Goal: Information Seeking & Learning: Learn about a topic

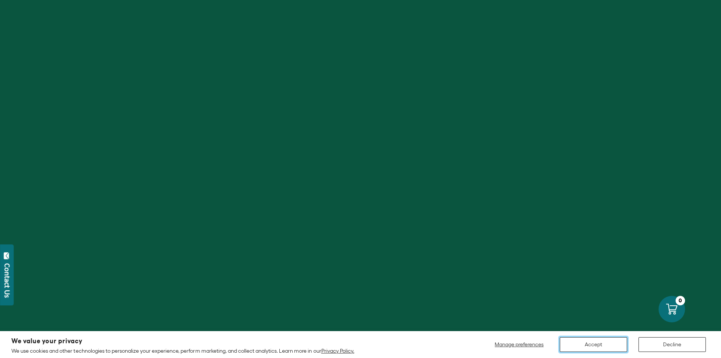
click at [605, 346] on button "Accept" at bounding box center [593, 344] width 67 height 15
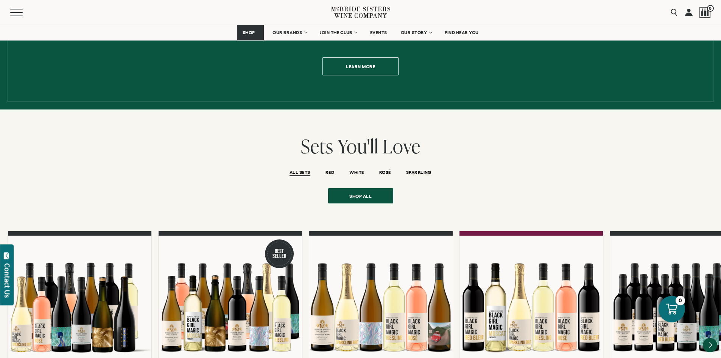
scroll to position [492, 0]
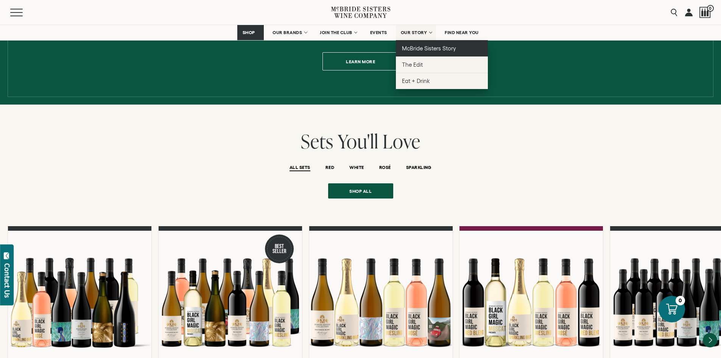
click at [420, 47] on span "McBride Sisters Story" at bounding box center [429, 48] width 54 height 6
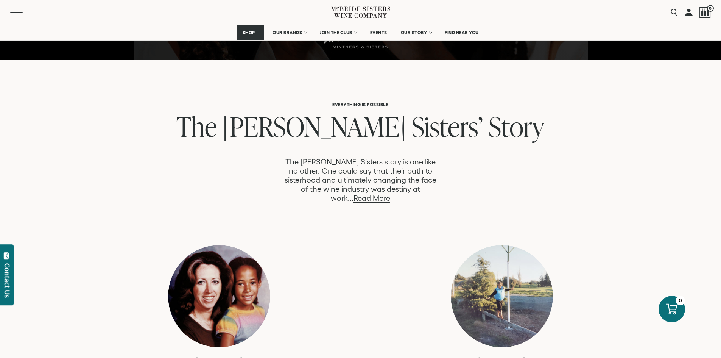
scroll to position [341, 0]
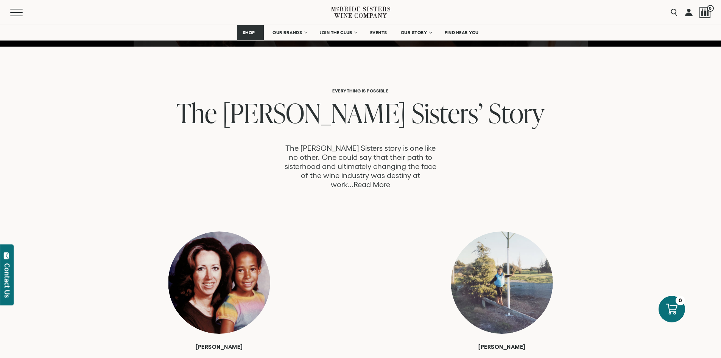
click at [390, 180] on link "Read More" at bounding box center [372, 184] width 37 height 9
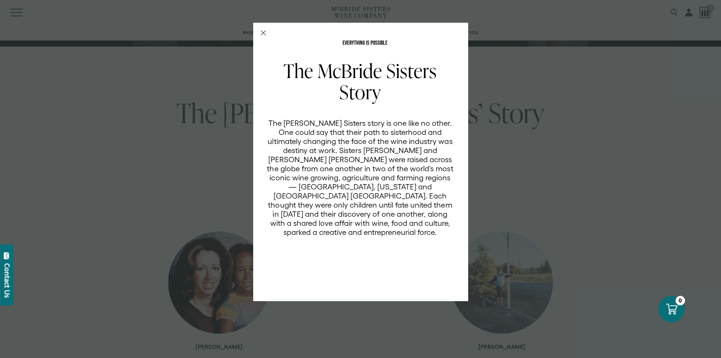
click at [262, 33] on icon "Close Modal" at bounding box center [263, 32] width 5 height 5
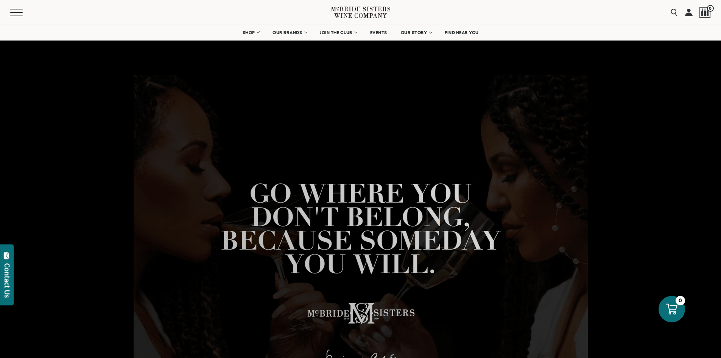
drag, startPoint x: 438, startPoint y: 168, endPoint x: 587, endPoint y: -33, distance: 250.6
